Goal: Task Accomplishment & Management: Use online tool/utility

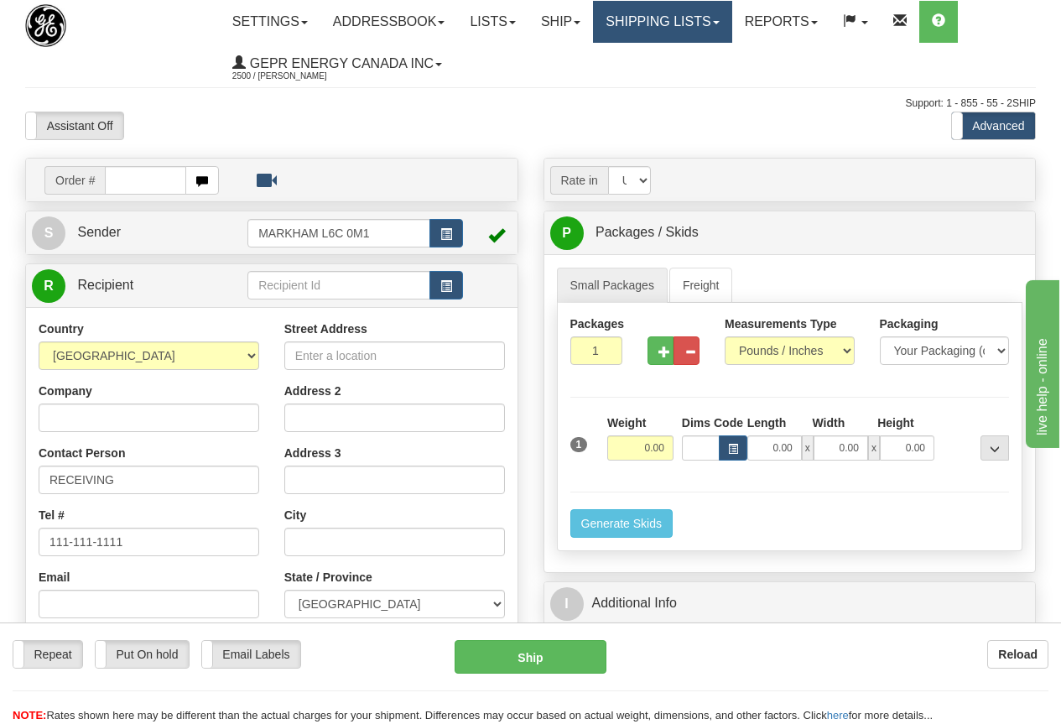
click at [661, 18] on link "Shipping lists" at bounding box center [662, 22] width 138 height 42
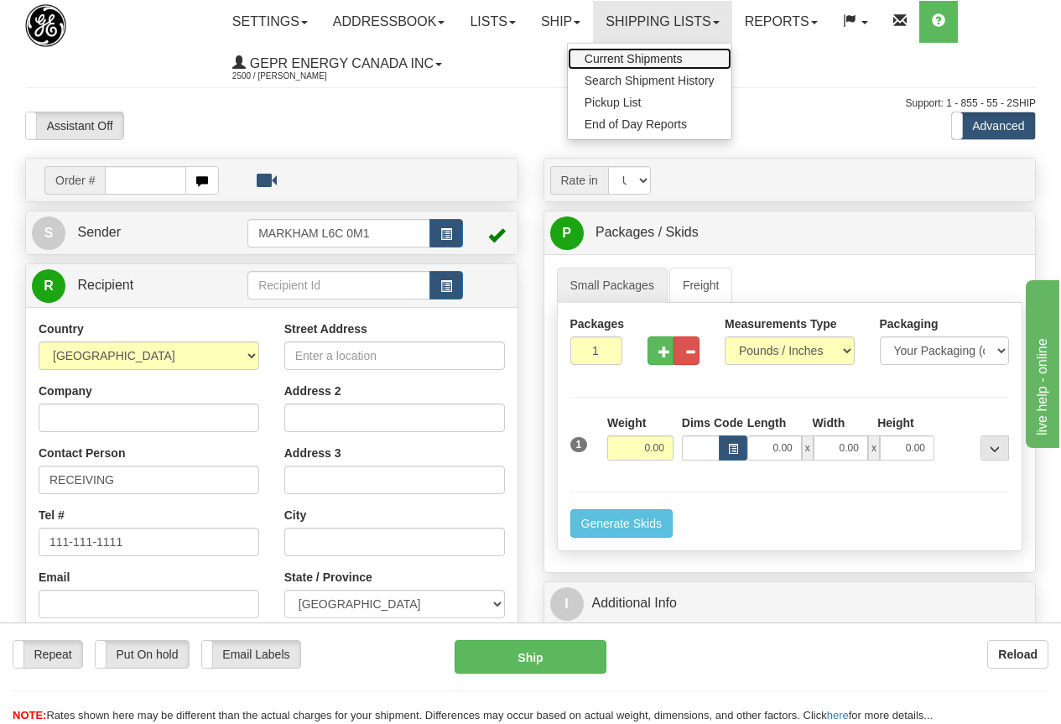
click at [666, 57] on span "Current Shipments" at bounding box center [634, 58] width 98 height 13
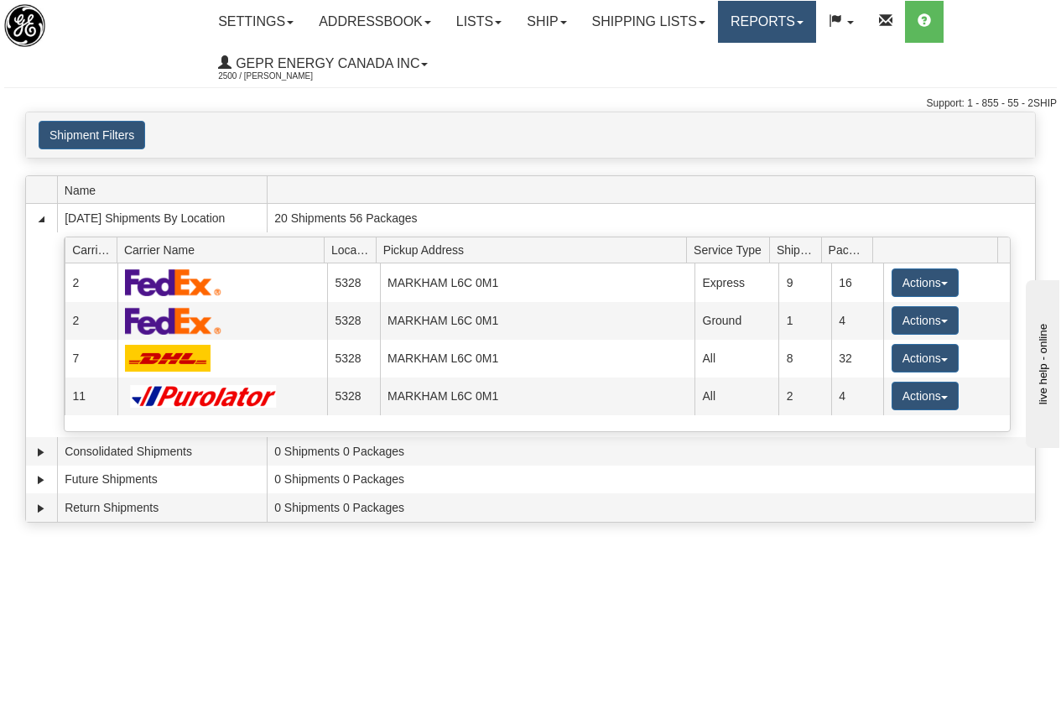
click at [769, 17] on link "Reports" at bounding box center [767, 22] width 98 height 42
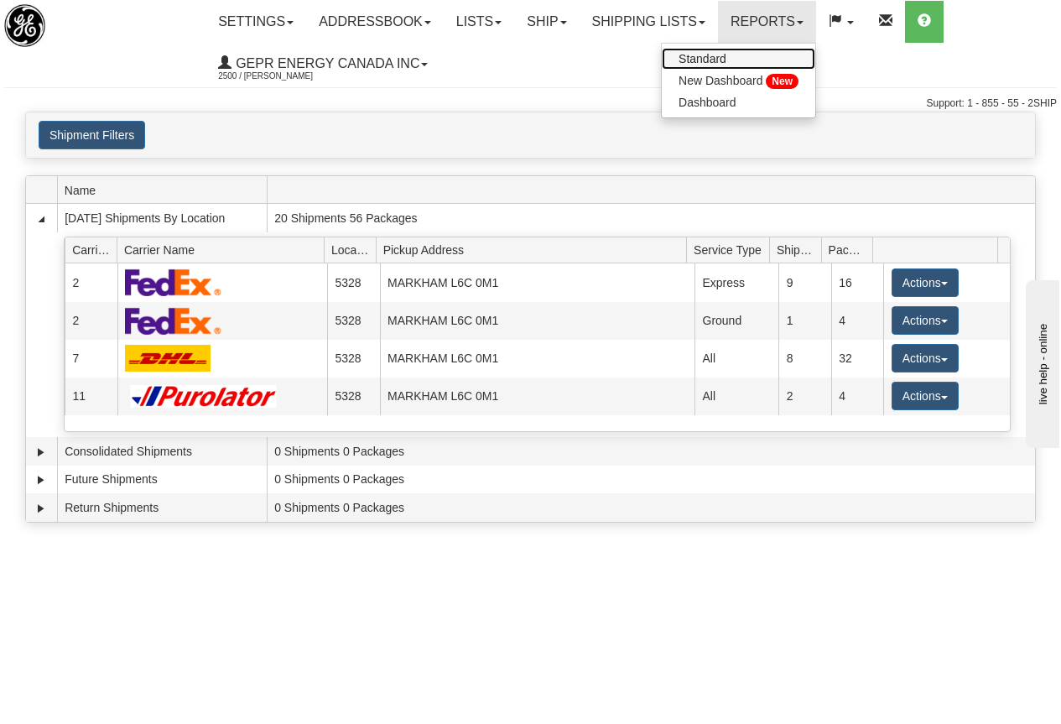
click at [726, 54] on span "Standard" at bounding box center [703, 58] width 48 height 13
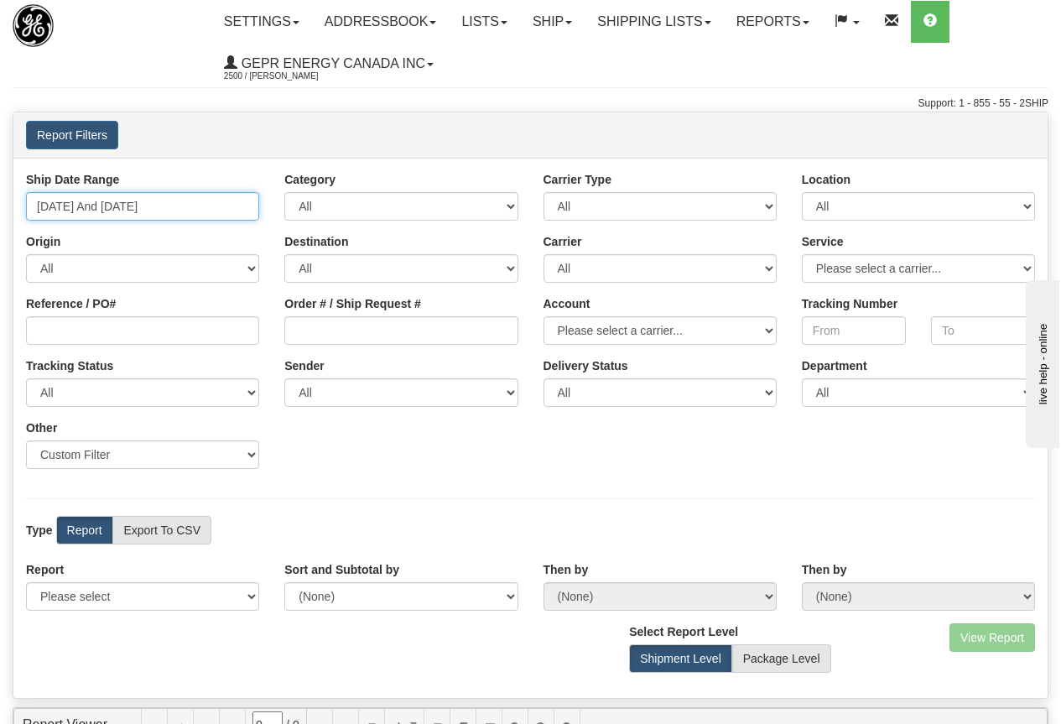
click at [167, 203] on input "09/03/2025 And 09/09/2025" at bounding box center [142, 206] width 233 height 29
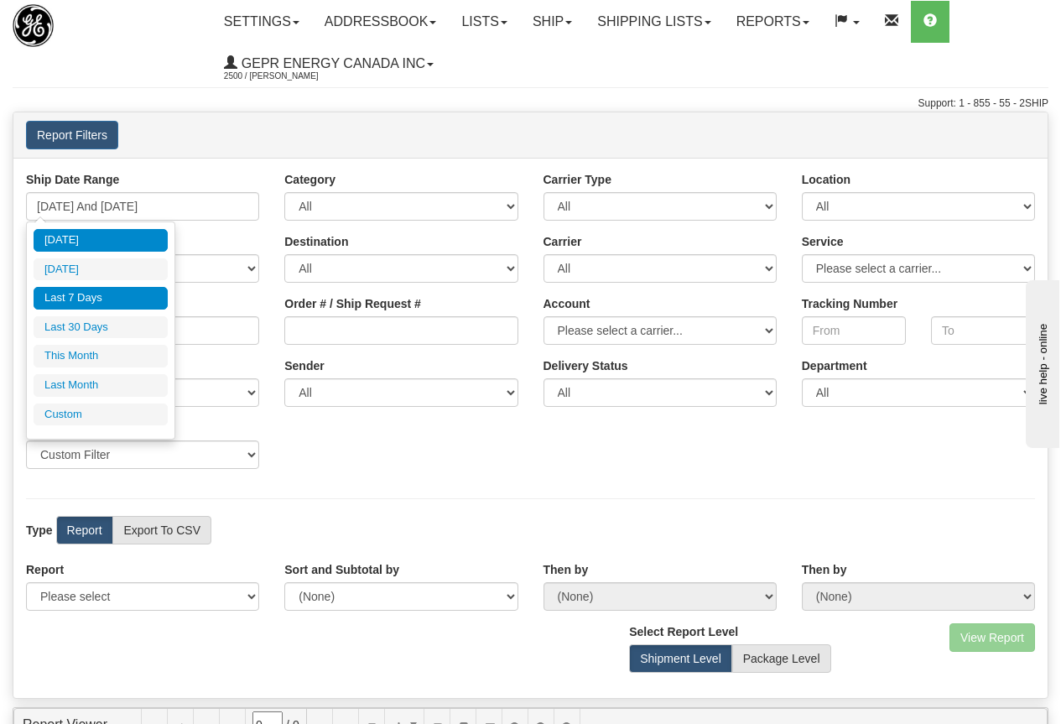
click at [67, 236] on li "Today" at bounding box center [101, 240] width 134 height 23
type input "09/09/2025 And 09/09/2025"
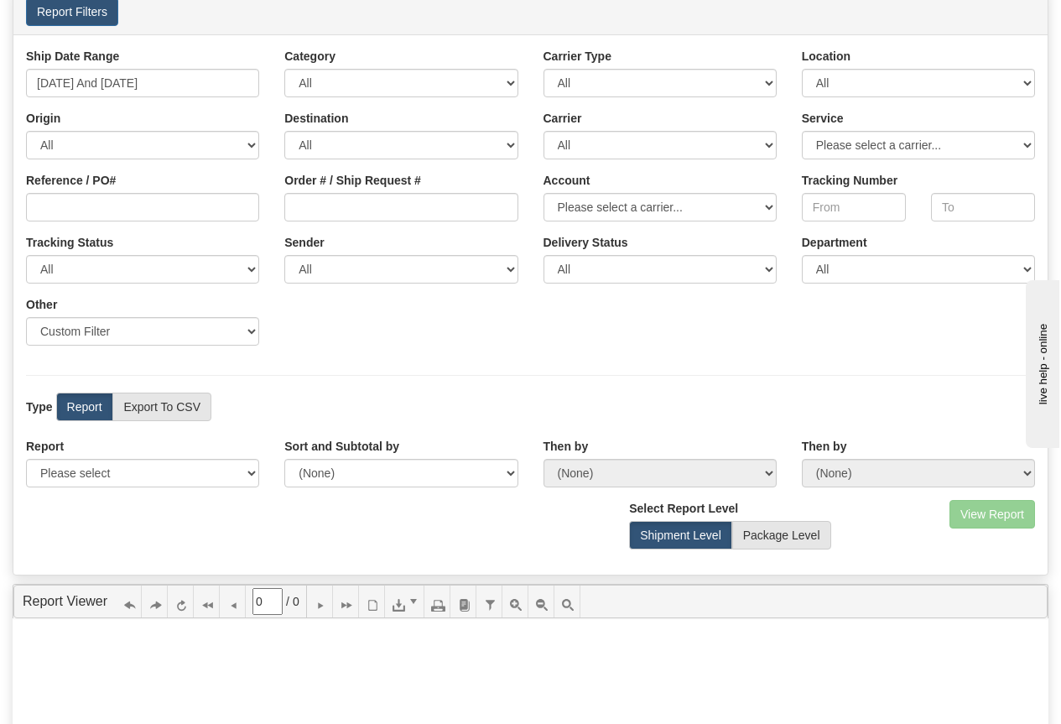
scroll to position [168, 0]
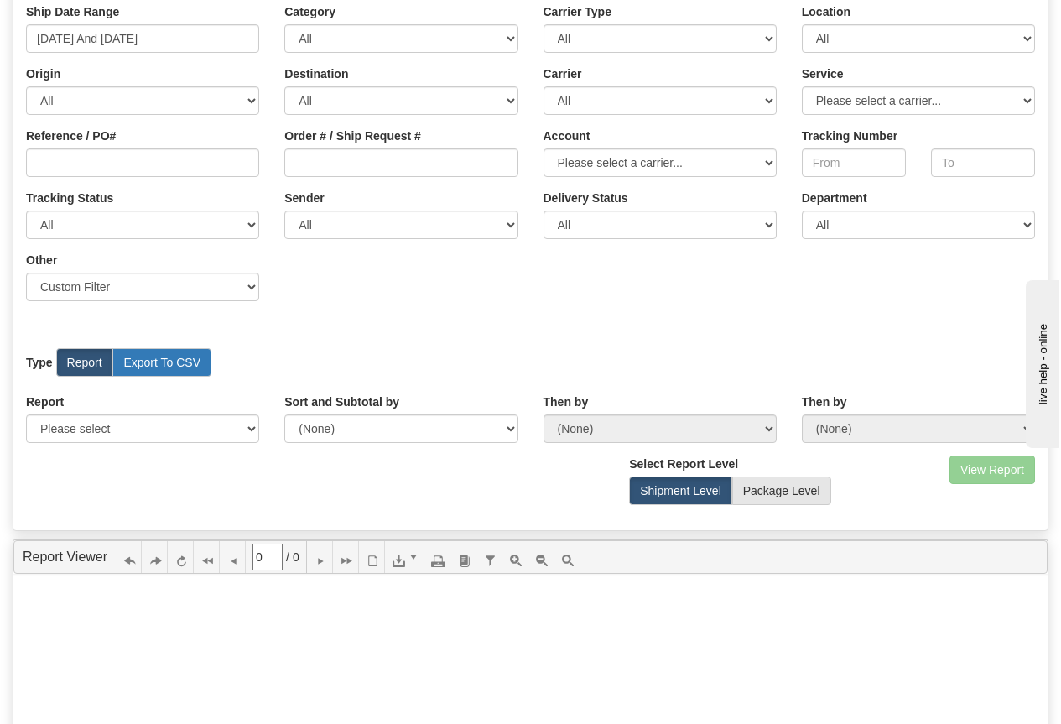
click at [170, 357] on label "Export To CSV" at bounding box center [161, 362] width 99 height 29
radio input "true"
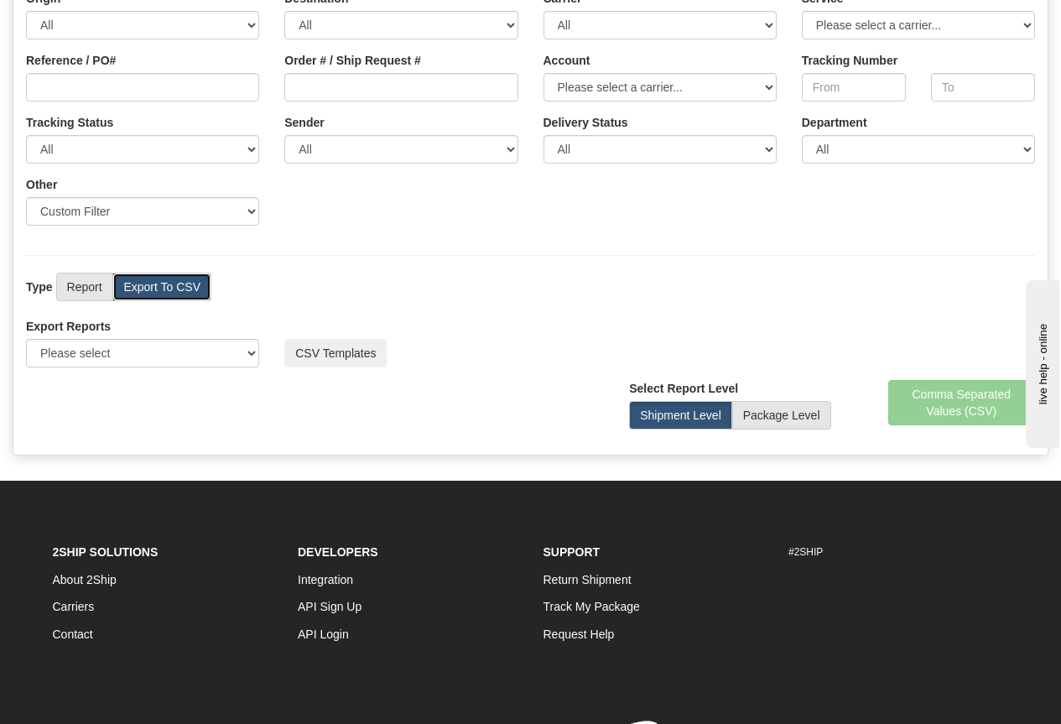
scroll to position [252, 0]
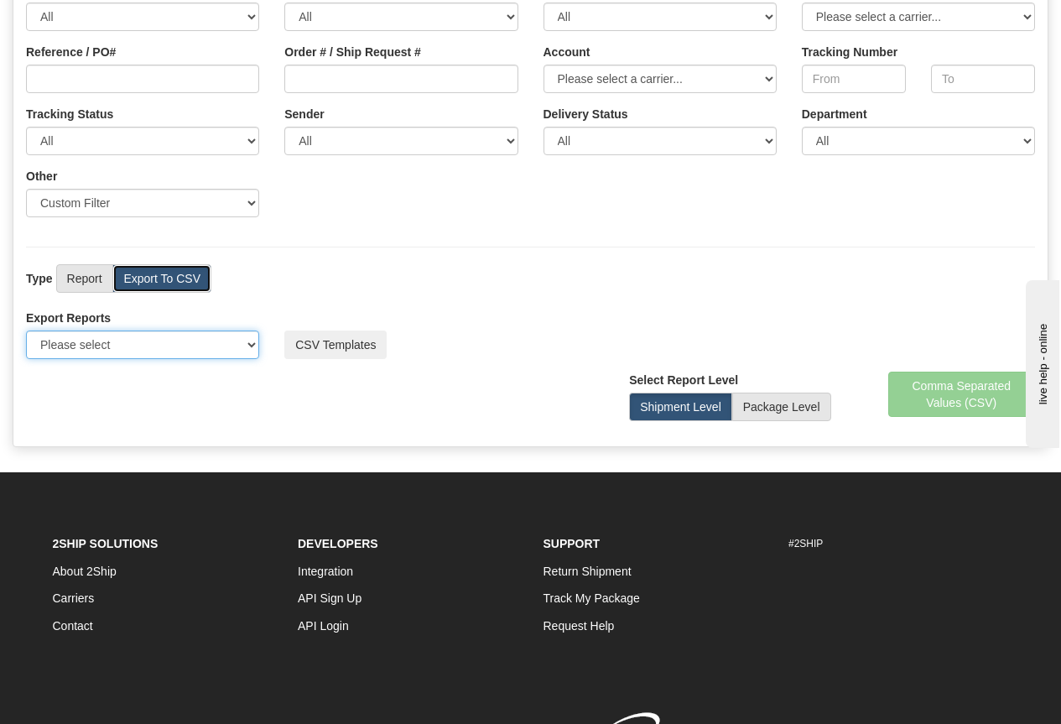
click at [145, 341] on select "Please select US Imports Section 321 US Imports Section 321 V2 US Imports Secti…" at bounding box center [142, 344] width 233 height 29
select select "211"
click at [26, 330] on select "Please select US Imports Section 321 US Imports Section 321 V2 US Imports Secti…" at bounding box center [142, 344] width 233 height 29
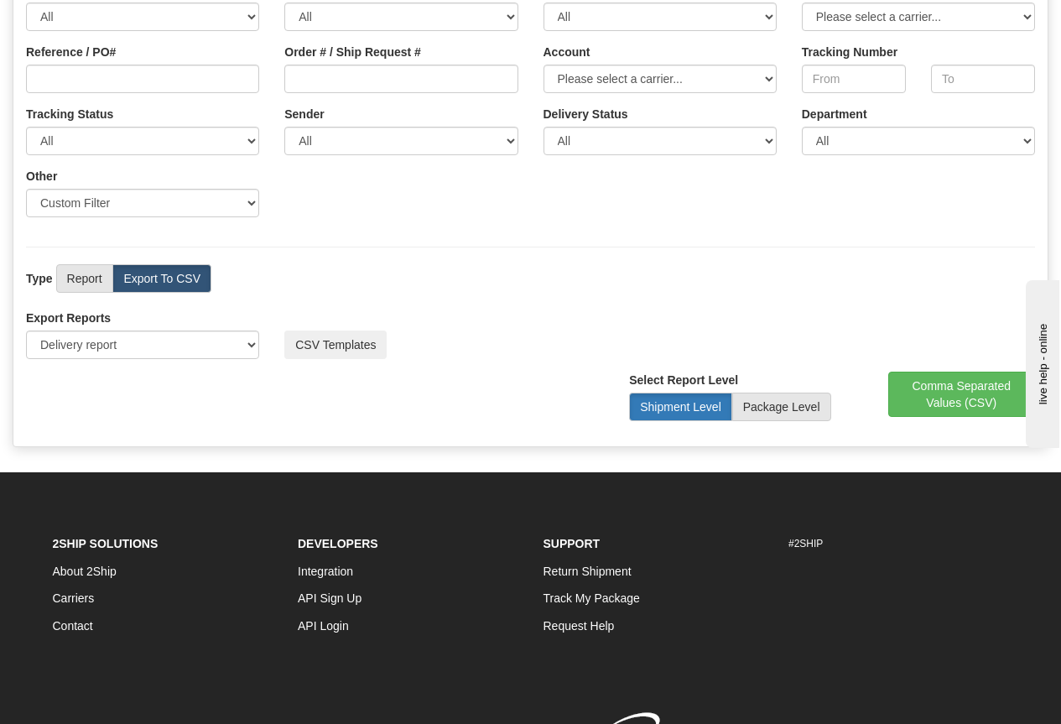
click at [696, 406] on label "Shipment Level" at bounding box center [680, 407] width 103 height 29
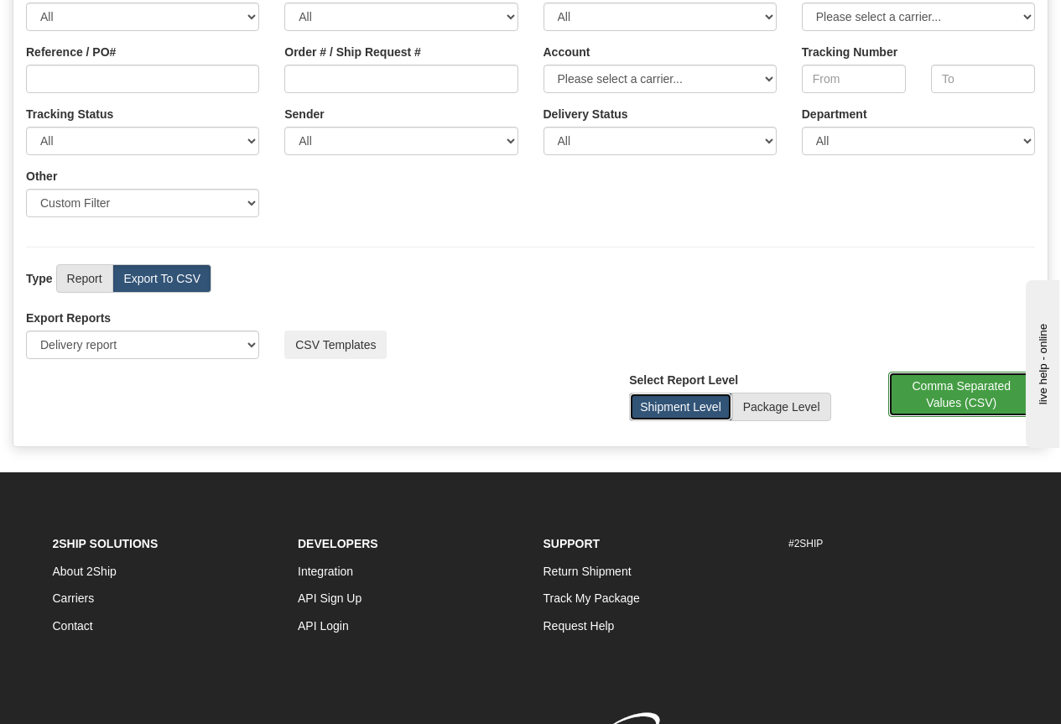
click at [979, 389] on button "Comma Separated Values (CSV)" at bounding box center [962, 394] width 148 height 45
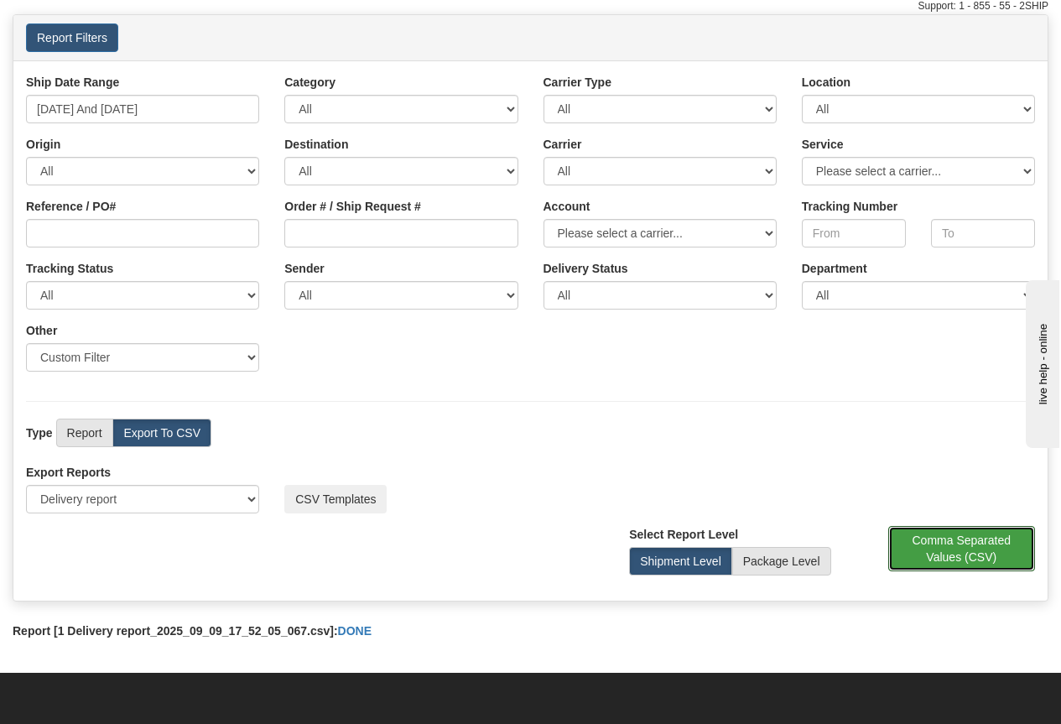
scroll to position [0, 0]
